Goal: Task Accomplishment & Management: Use online tool/utility

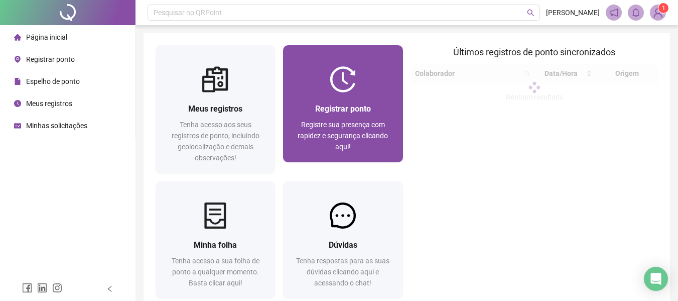
drag, startPoint x: 0, startPoint y: 0, endPoint x: 365, endPoint y: 155, distance: 396.4
click at [365, 155] on div "Registrar ponto Registre sua presença com rapidez e segurança clicando aqui!" at bounding box center [342, 127] width 119 height 70
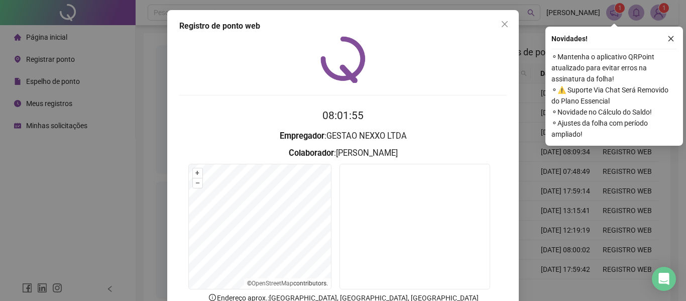
scroll to position [69, 0]
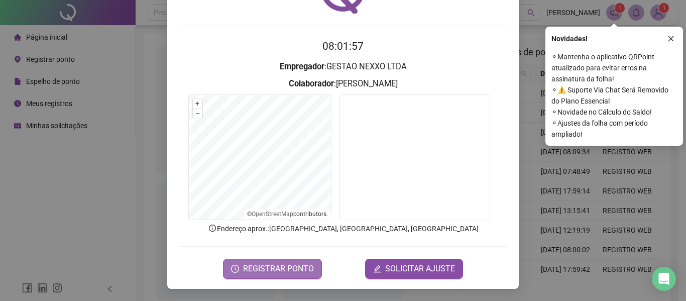
click at [303, 261] on button "REGISTRAR PONTO" at bounding box center [272, 269] width 99 height 20
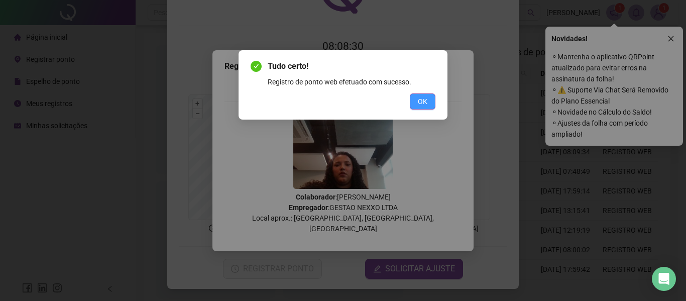
drag, startPoint x: 428, startPoint y: 104, endPoint x: 422, endPoint y: 105, distance: 6.0
click at [427, 104] on button "OK" at bounding box center [423, 101] width 26 height 16
